Goal: Complete application form: Complete application form

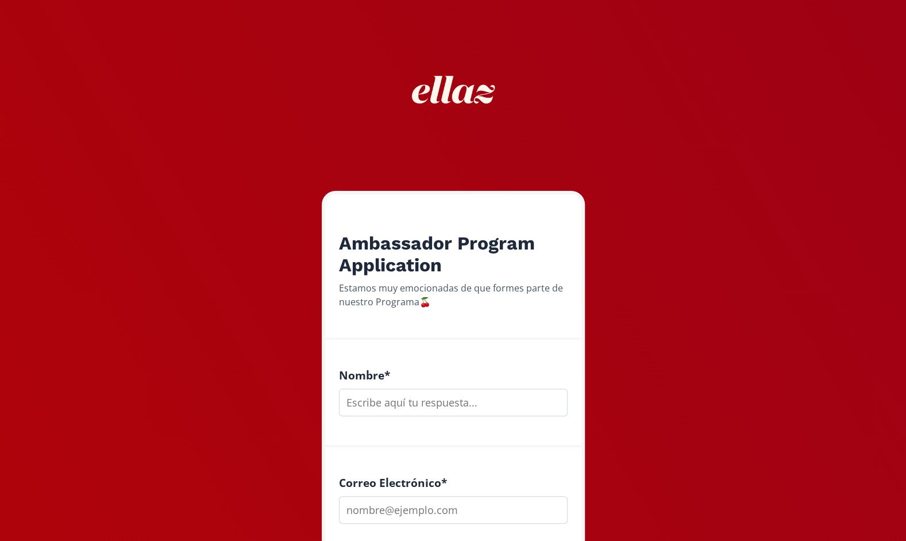
click at [395, 403] on input "text" at bounding box center [453, 402] width 229 height 28
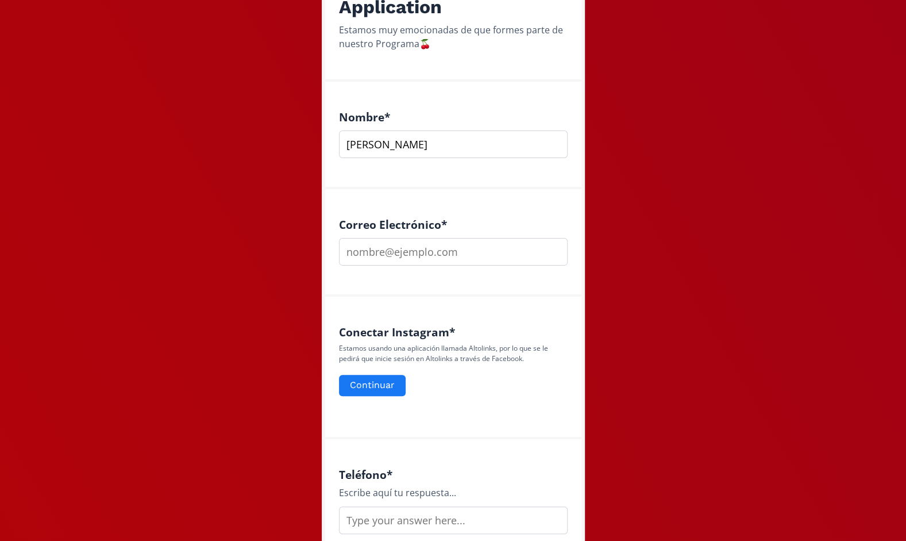
scroll to position [267, 0]
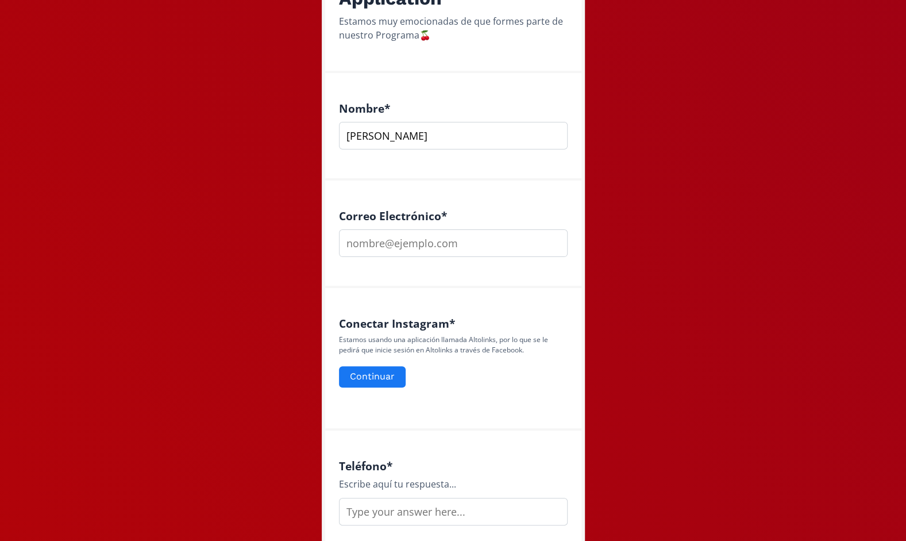
type input "[PERSON_NAME]"
click at [402, 234] on input "email" at bounding box center [453, 243] width 229 height 28
type input "[EMAIL_ADDRESS][DOMAIN_NAME]"
click at [377, 380] on button "Continuar" at bounding box center [372, 376] width 70 height 25
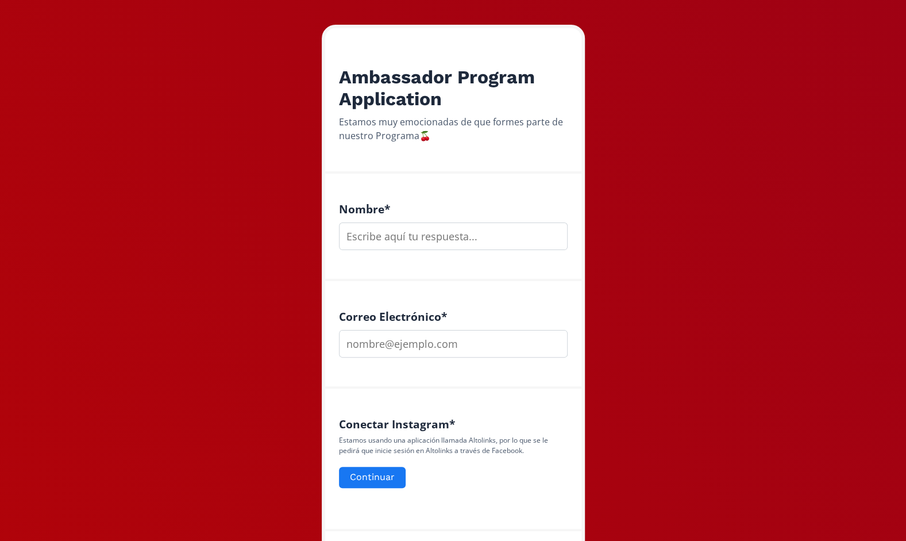
scroll to position [167, 0]
click at [428, 238] on input "text" at bounding box center [453, 236] width 229 height 28
type input "[PERSON_NAME]"
click at [416, 345] on input "email" at bounding box center [453, 343] width 229 height 28
type input "[EMAIL_ADDRESS][DOMAIN_NAME]"
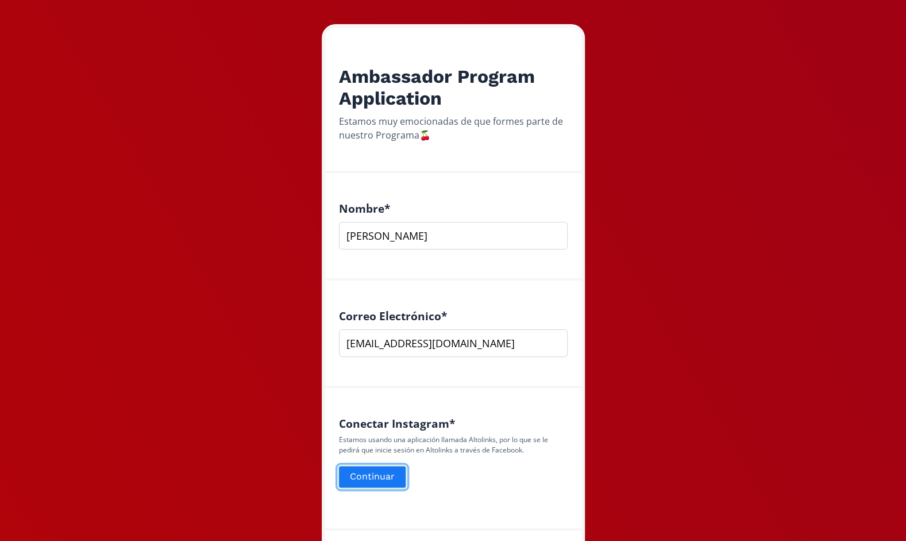
click at [383, 479] on button "Continuar" at bounding box center [372, 476] width 70 height 25
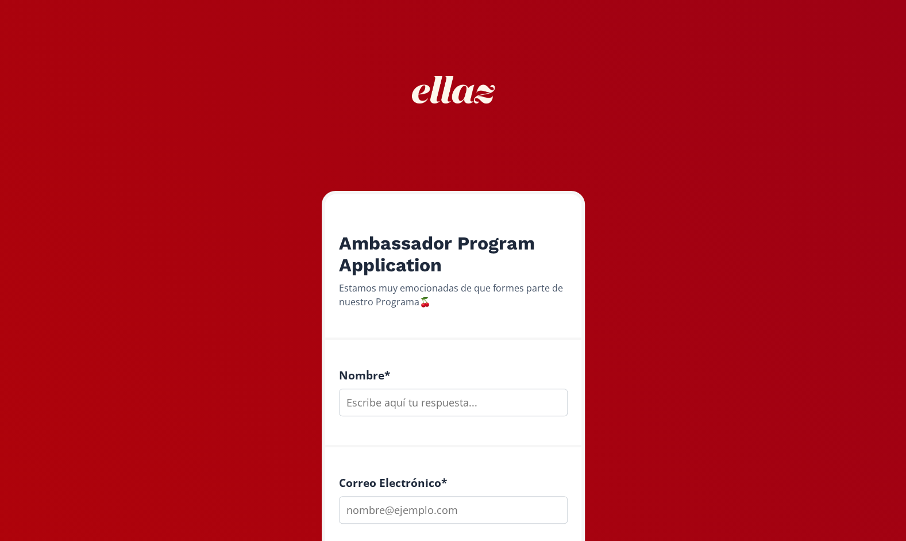
click at [417, 403] on input "text" at bounding box center [453, 402] width 229 height 28
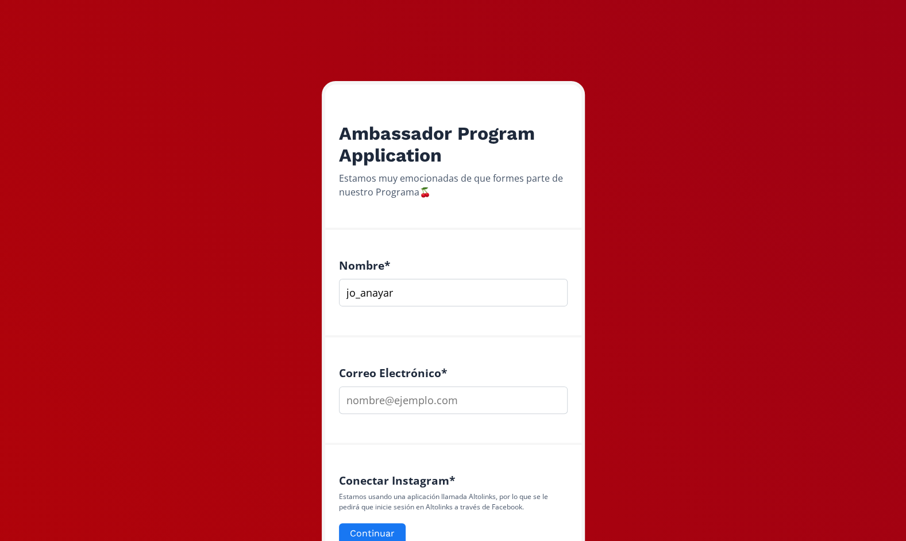
scroll to position [110, 0]
type input "j"
type input "[PERSON_NAME]"
click at [416, 398] on input "email" at bounding box center [453, 400] width 229 height 28
type input "[EMAIL_ADDRESS][DOMAIN_NAME]"
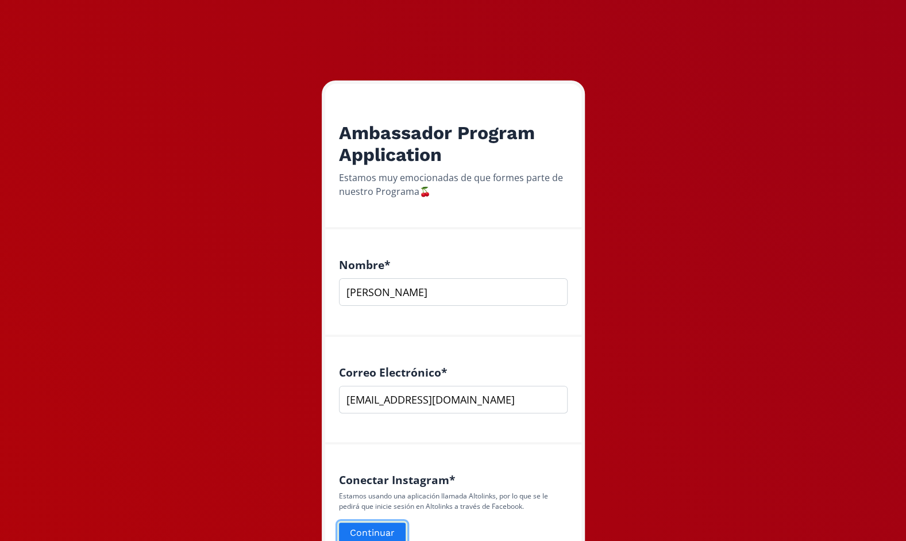
click at [393, 526] on button "Continuar" at bounding box center [372, 533] width 70 height 25
